Goal: Communication & Community: Answer question/provide support

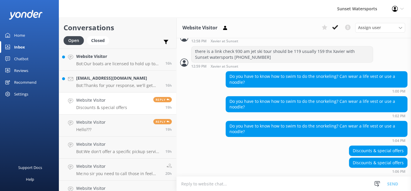
scroll to position [225, 0]
click at [119, 83] on p "Bot: Thanks for your response, we'll get back to you as soon as we can during o…" at bounding box center [118, 85] width 85 height 5
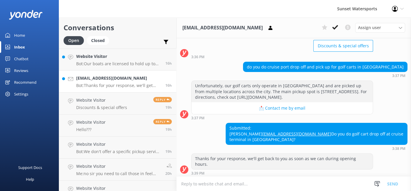
scroll to position [45, 0]
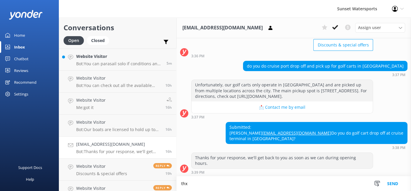
type textarea "thx"
click at [394, 185] on button "Send" at bounding box center [393, 184] width 22 height 15
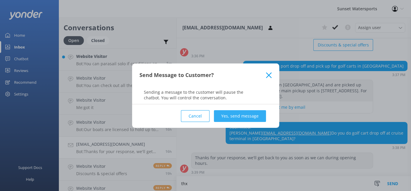
click at [243, 117] on button "Yes, send message" at bounding box center [240, 116] width 52 height 12
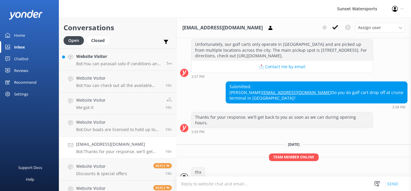
scroll to position [94, 0]
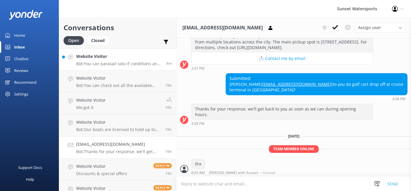
click at [120, 62] on p "Bot: You can parasail solo if conditions and weight requirements allow. Many gu…" at bounding box center [119, 63] width 86 height 5
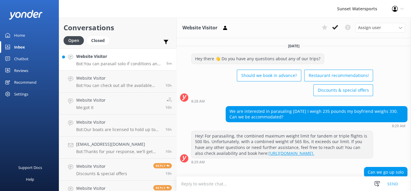
scroll to position [56, 0]
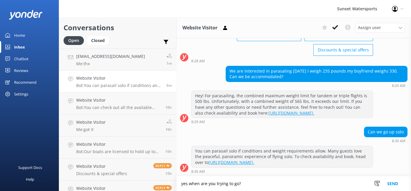
type textarea "yes when are you trying to go?"
click at [393, 183] on button "Send" at bounding box center [393, 184] width 22 height 15
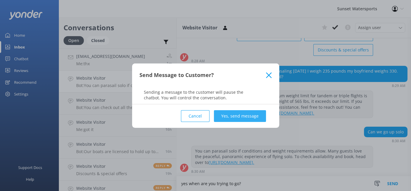
click at [239, 116] on button "Yes, send message" at bounding box center [240, 116] width 52 height 12
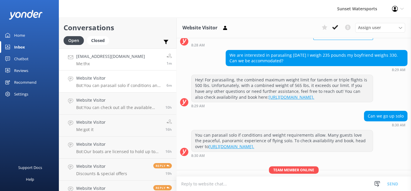
scroll to position [94, 0]
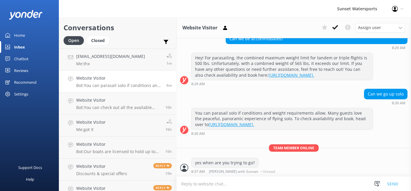
click at [113, 85] on p "Bot: You can parasail solo if conditions and weight requirements allow. Many gu…" at bounding box center [119, 85] width 86 height 5
click at [108, 66] on p "Me: thx" at bounding box center [110, 63] width 69 height 5
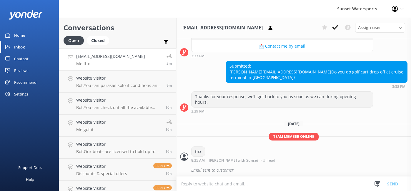
scroll to position [107, 0]
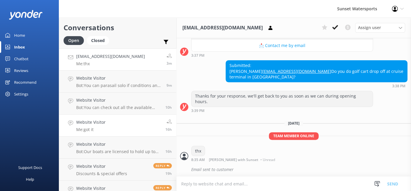
click at [150, 126] on link "Website Visitor Me: got it 16h" at bounding box center [117, 126] width 117 height 22
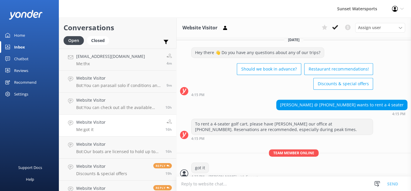
scroll to position [318, 0]
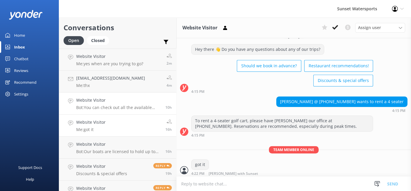
click at [131, 110] on link "Website Visitor Bot: You can check out all the available tours and activities b…" at bounding box center [117, 104] width 117 height 22
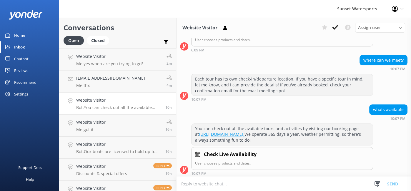
scroll to position [230, 0]
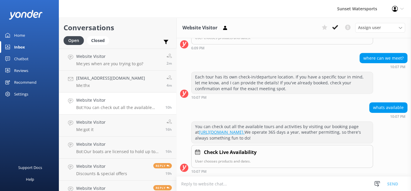
click at [141, 101] on h4 "Website Visitor" at bounding box center [118, 100] width 85 height 6
click at [110, 59] on h4 "Website Visitor" at bounding box center [109, 56] width 67 height 6
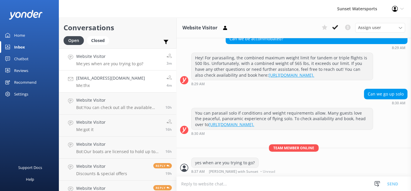
click at [101, 82] on div "[EMAIL_ADDRESS][DOMAIN_NAME] Me: thx" at bounding box center [110, 81] width 69 height 13
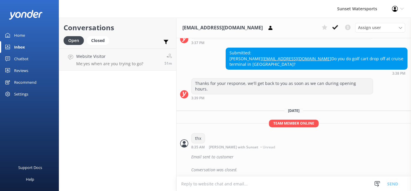
scroll to position [120, 0]
